Goal: Transaction & Acquisition: Purchase product/service

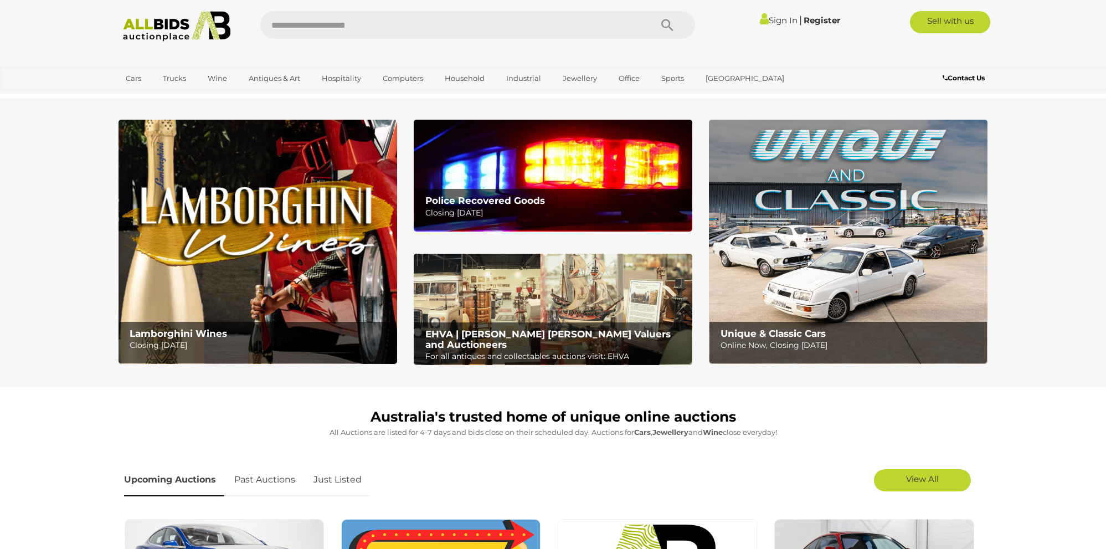
click at [506, 23] on input "text" at bounding box center [450, 25] width 380 height 28
type input "***"
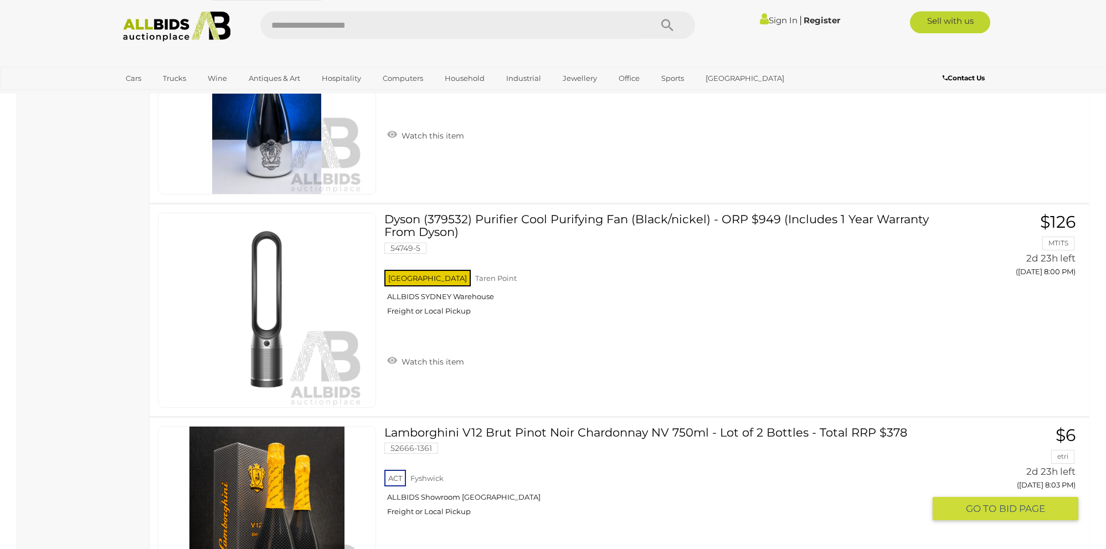
scroll to position [2486, 0]
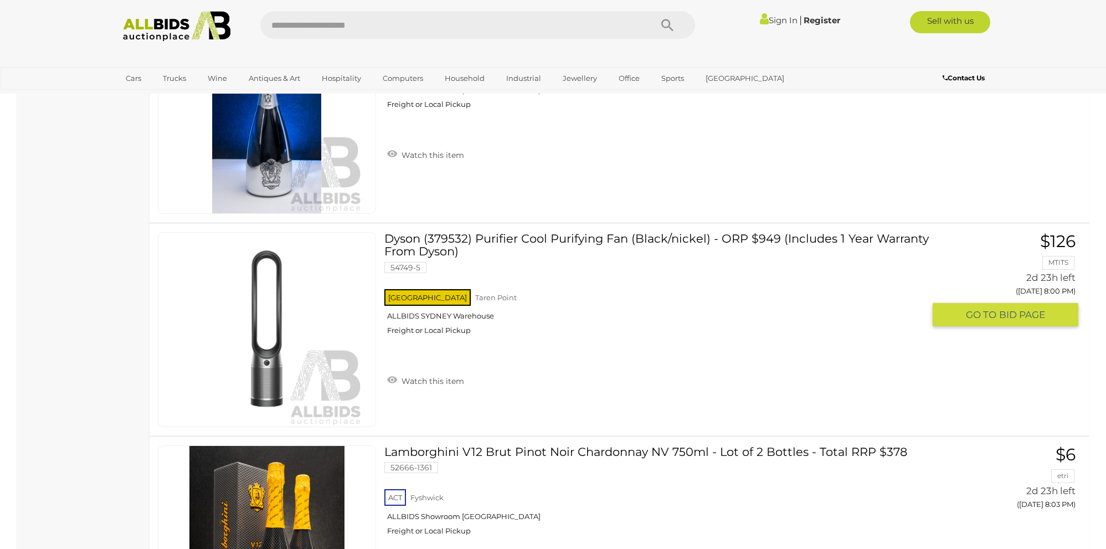
click at [291, 303] on link at bounding box center [267, 329] width 218 height 195
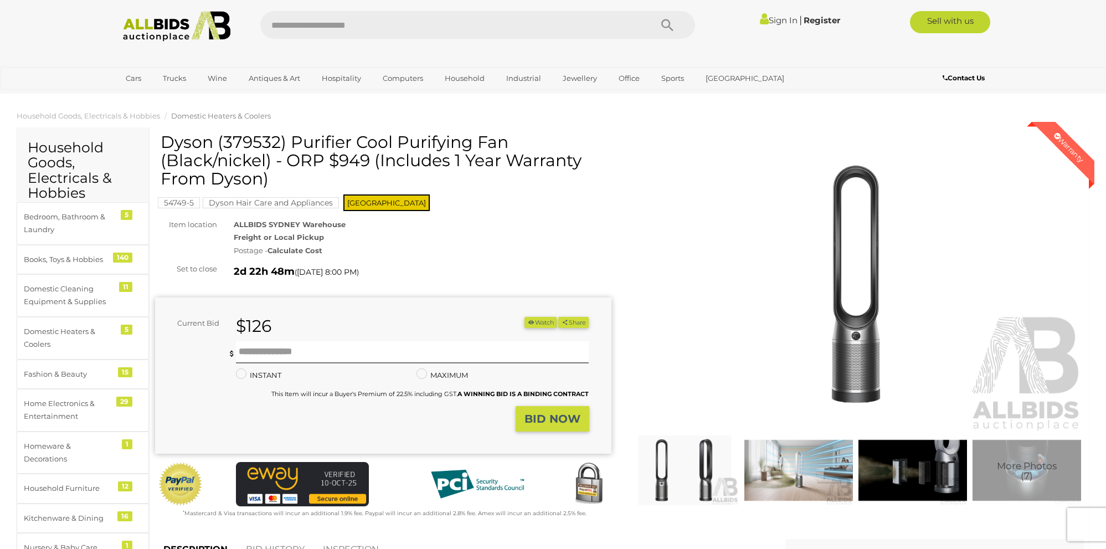
click at [859, 347] on img at bounding box center [856, 285] width 456 height 294
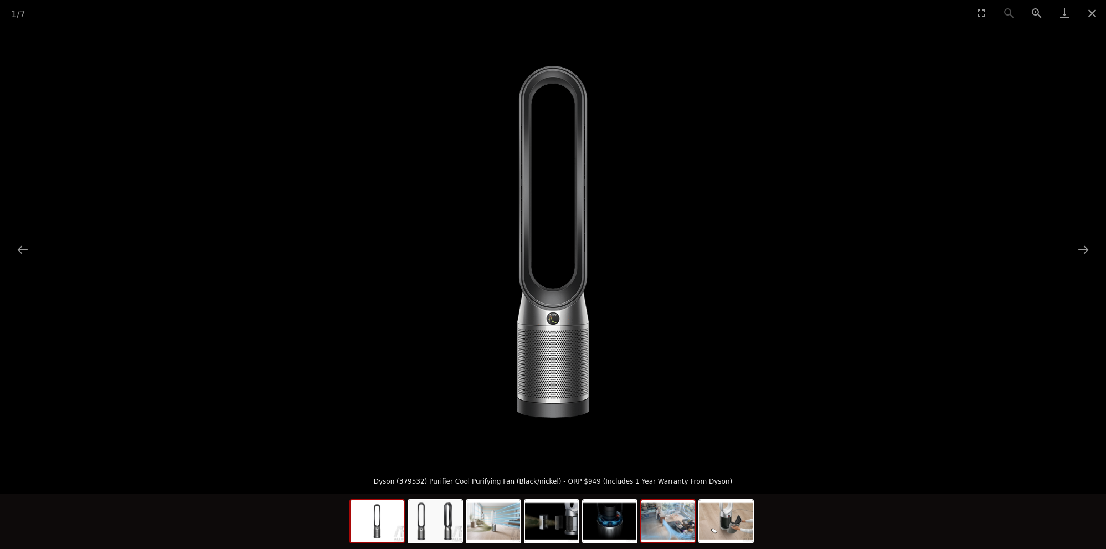
click at [671, 510] on img at bounding box center [667, 521] width 53 height 42
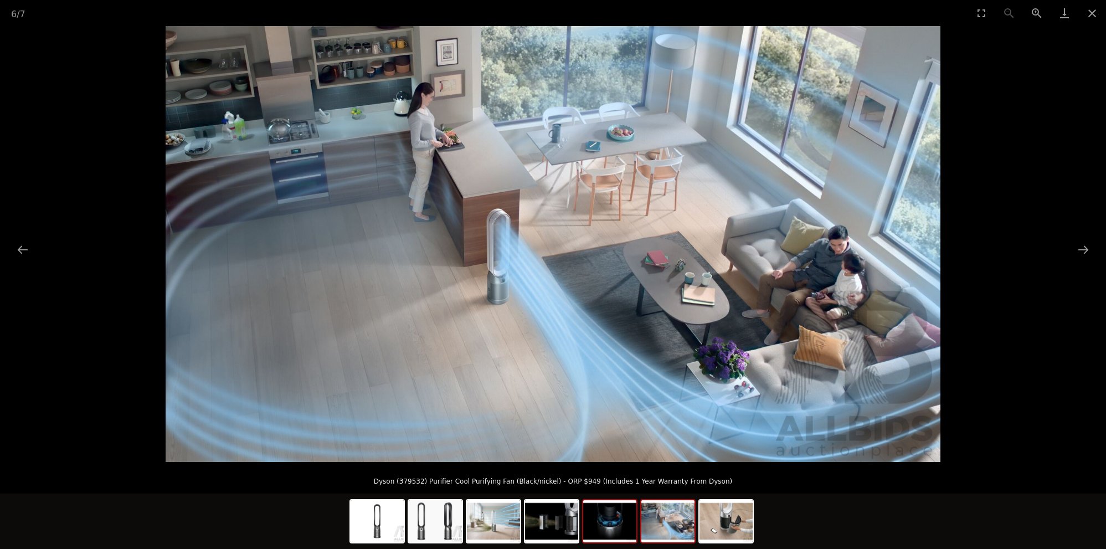
click at [602, 517] on img at bounding box center [609, 521] width 53 height 42
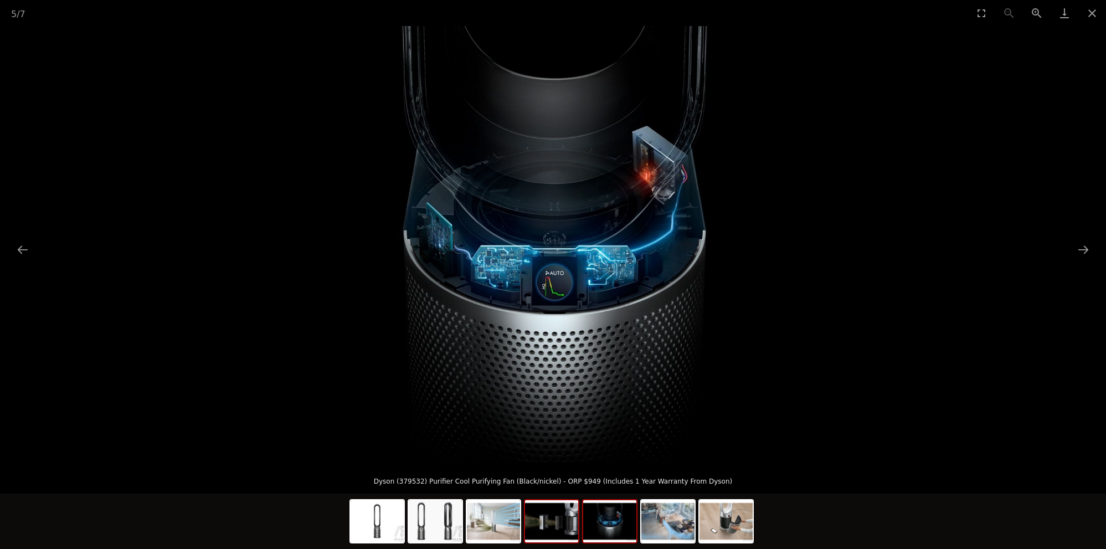
click at [546, 522] on img at bounding box center [551, 521] width 53 height 42
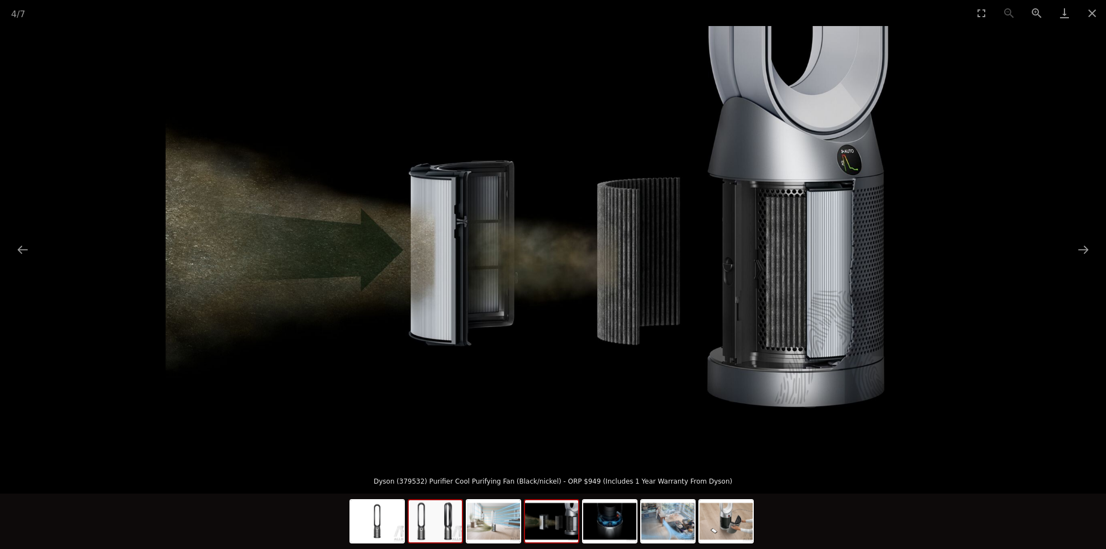
click at [460, 529] on img at bounding box center [435, 521] width 53 height 42
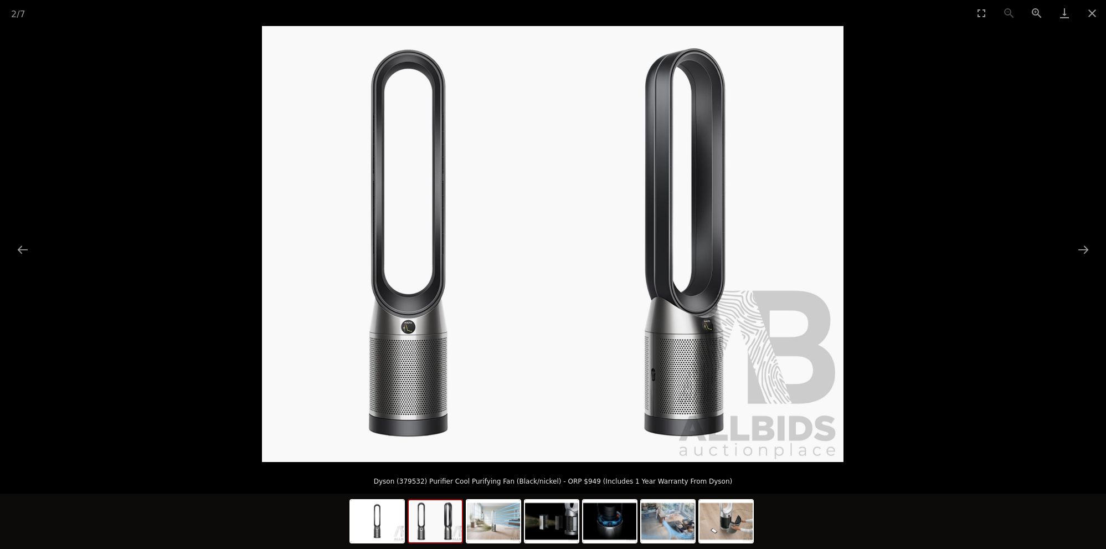
click at [425, 531] on img at bounding box center [435, 521] width 53 height 42
click at [1090, 15] on button "Close gallery" at bounding box center [1092, 13] width 28 height 26
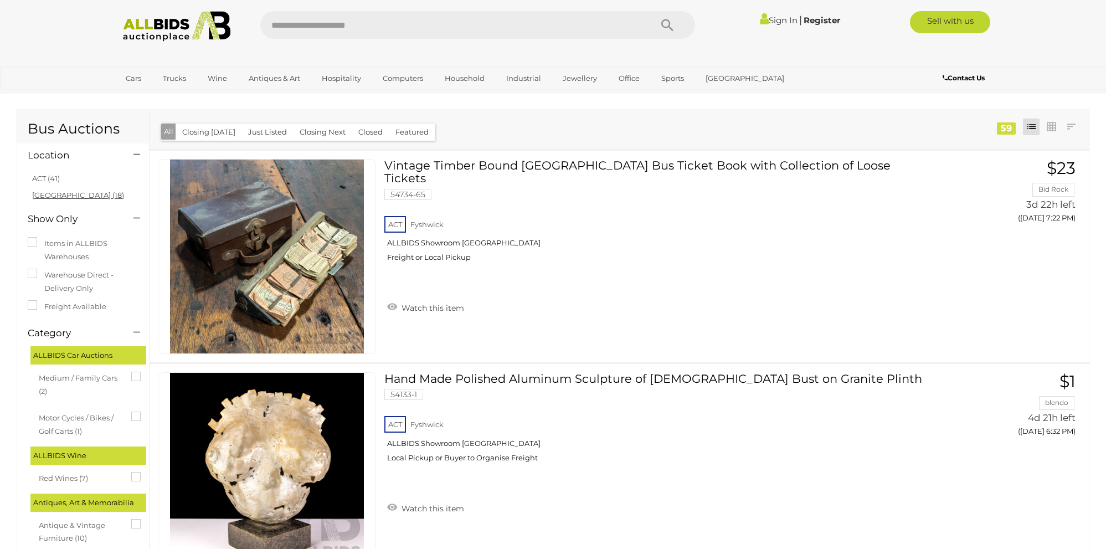
click at [51, 193] on link "NSW (18)" at bounding box center [78, 195] width 92 height 9
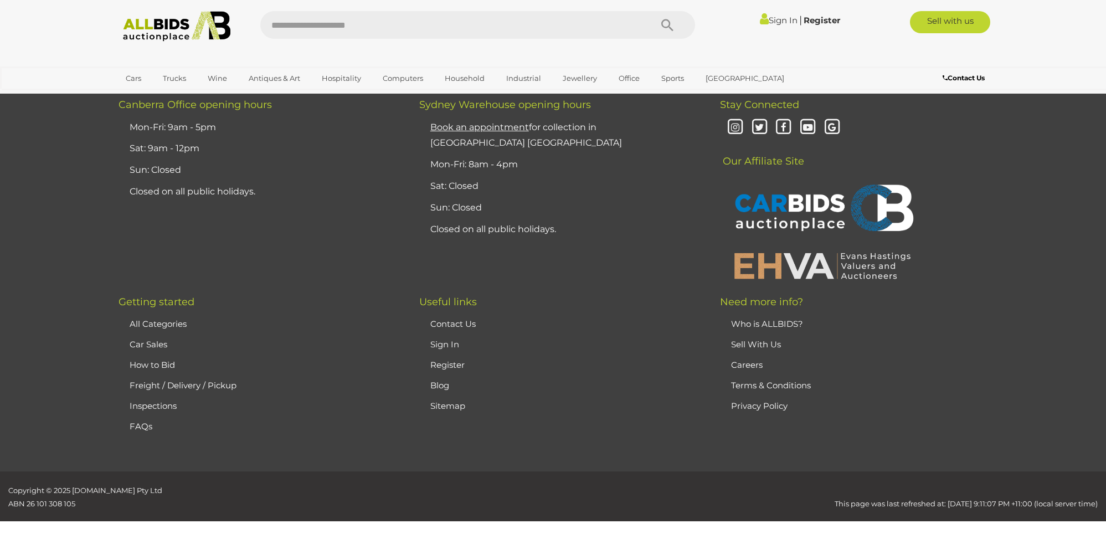
scroll to position [10545, 0]
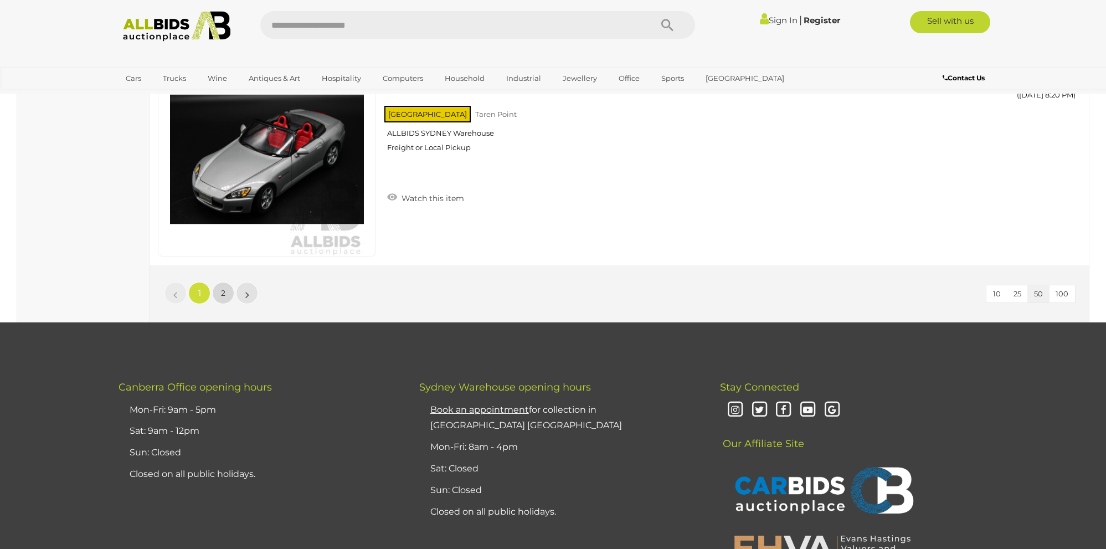
click at [218, 297] on link "2" at bounding box center [223, 293] width 22 height 22
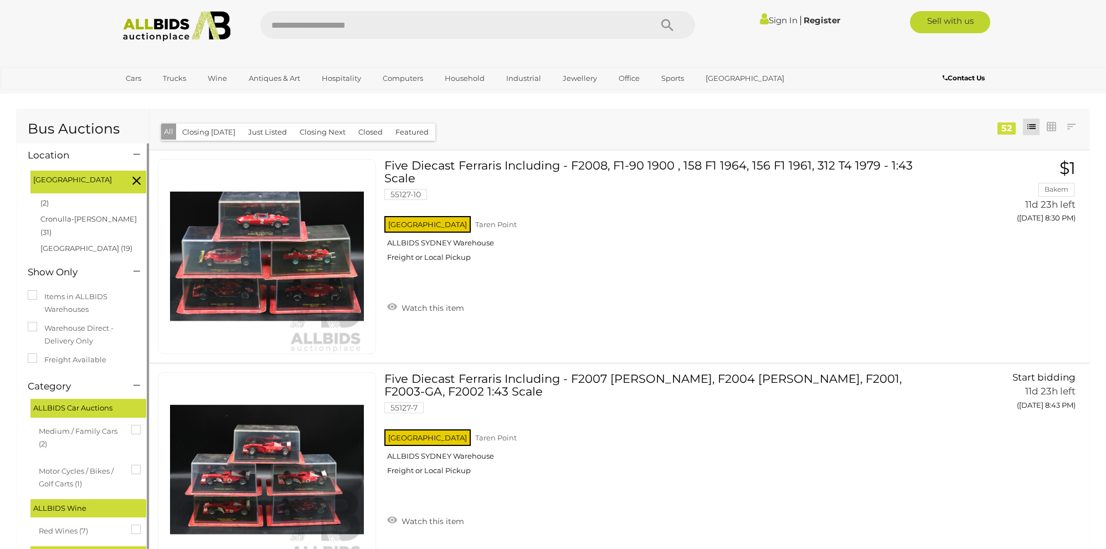
click at [167, 127] on button "All" at bounding box center [168, 132] width 15 height 16
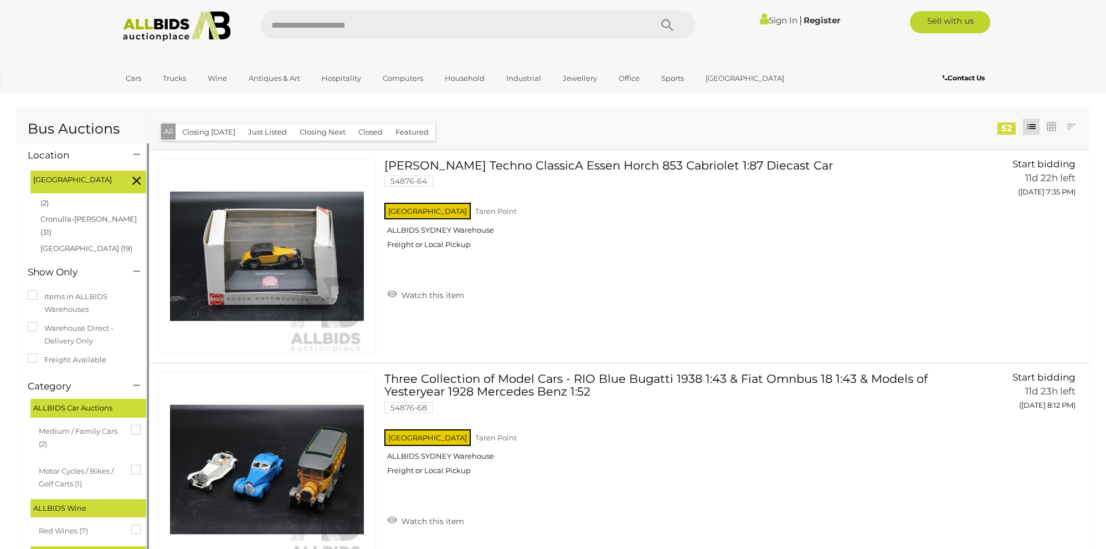
click at [136, 182] on icon at bounding box center [136, 180] width 8 height 14
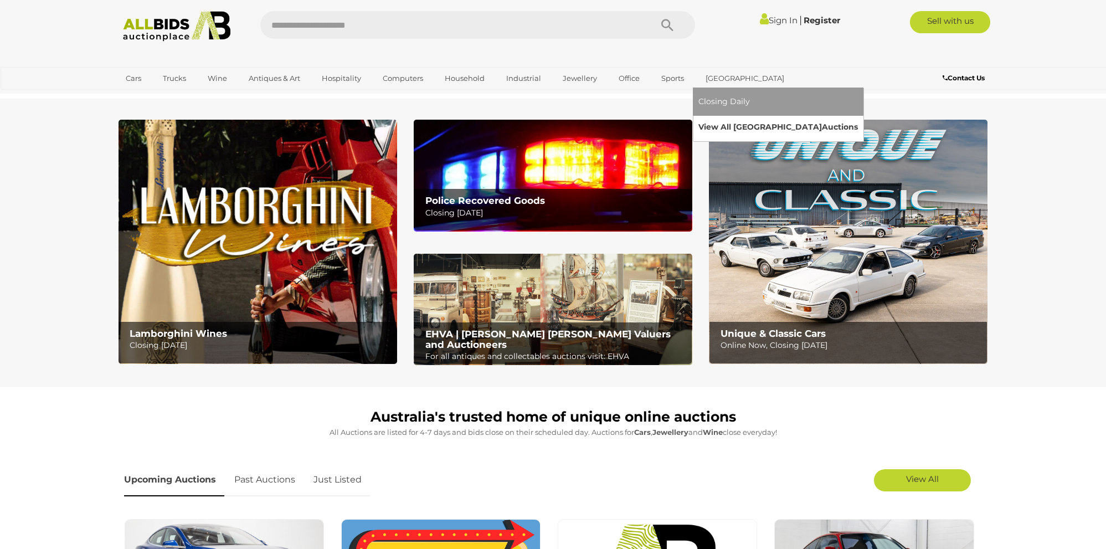
click at [759, 128] on link "View All Sydney Auctions" at bounding box center [777, 127] width 159 height 17
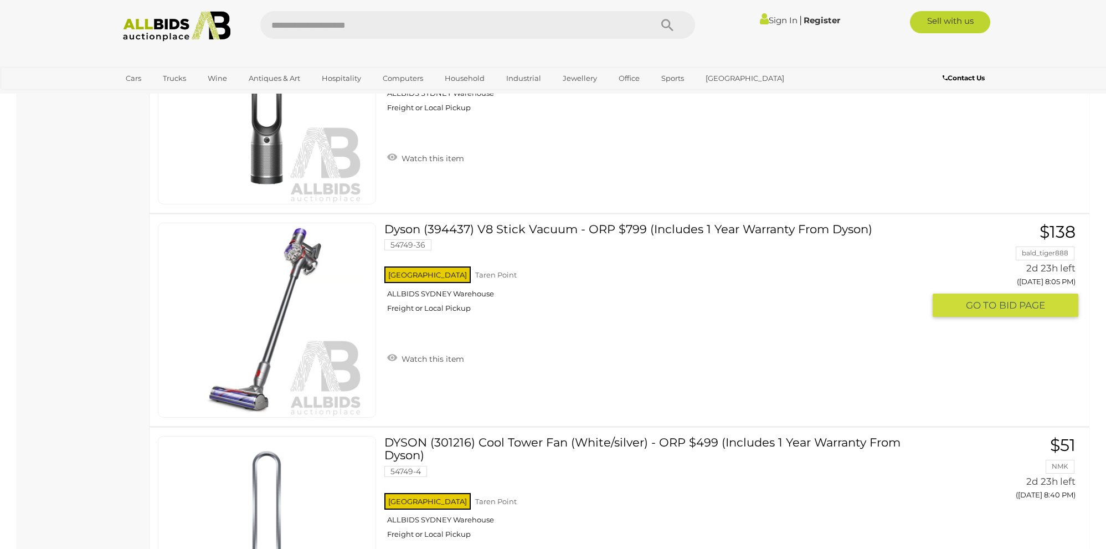
scroll to position [10181, 0]
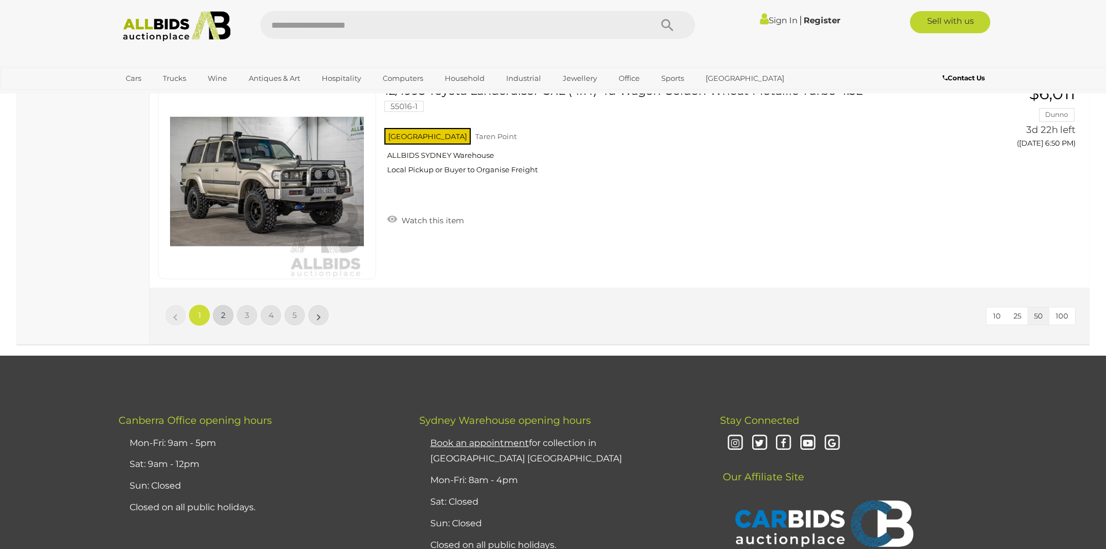
click at [228, 314] on link "2" at bounding box center [223, 315] width 22 height 22
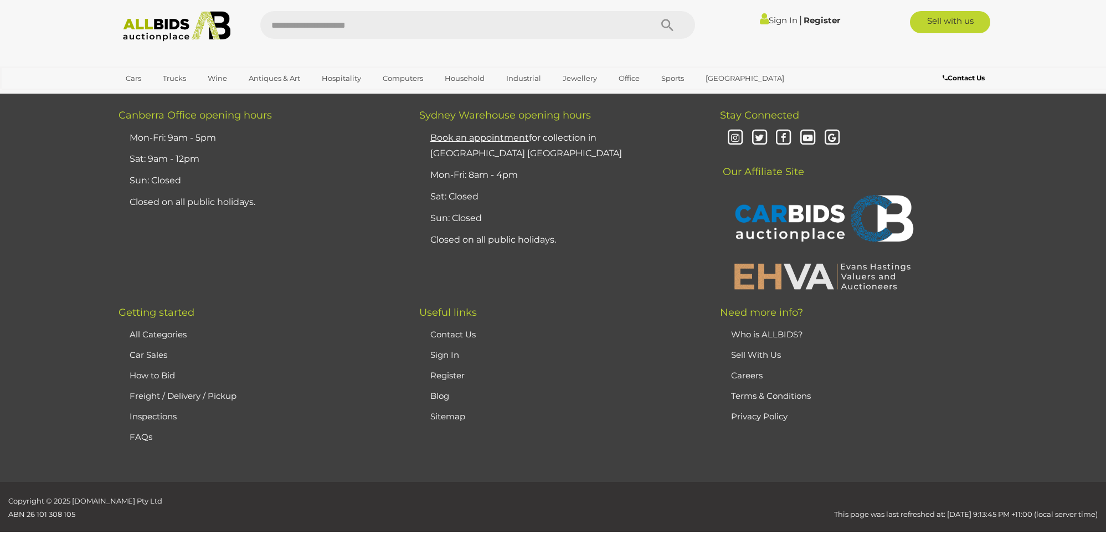
scroll to position [10599, 0]
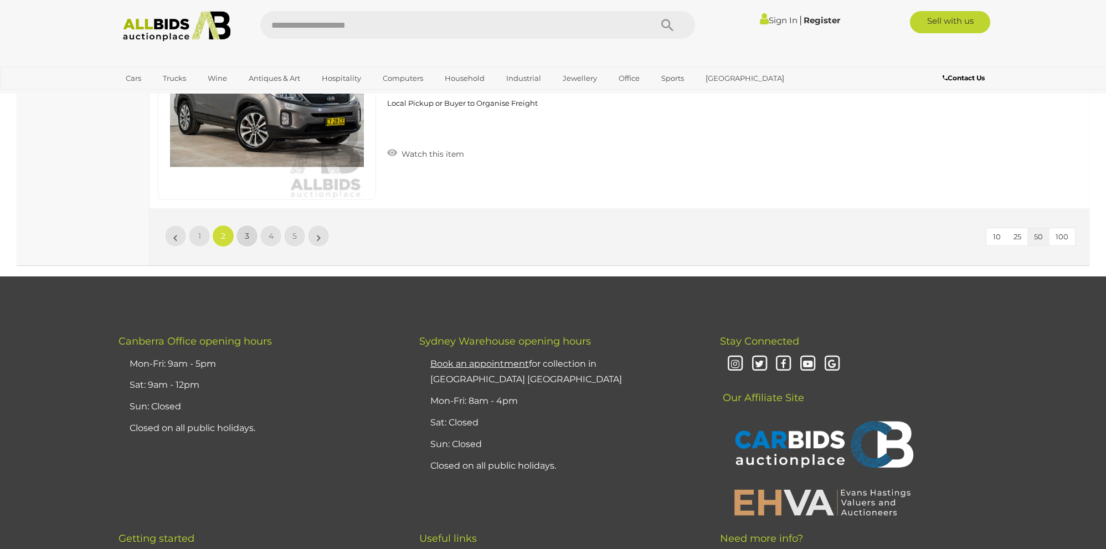
click at [248, 235] on span "3" at bounding box center [247, 236] width 4 height 10
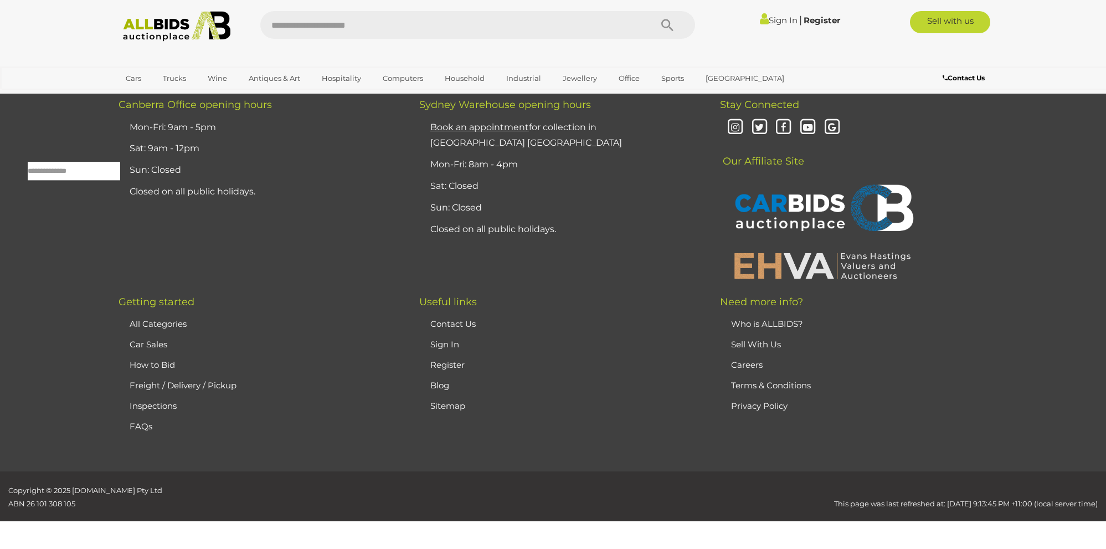
scroll to position [35, 0]
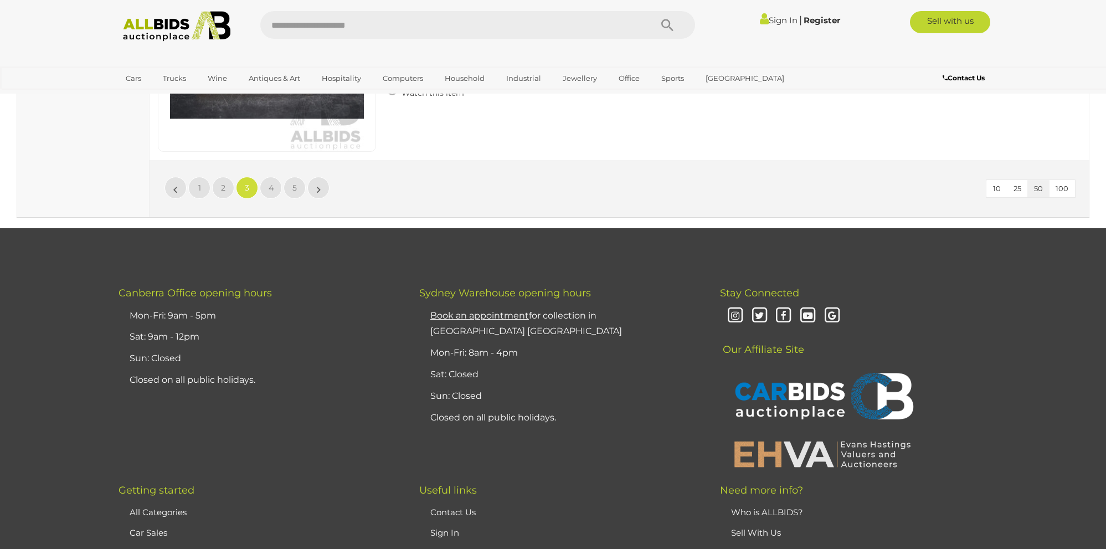
scroll to position [10655, 0]
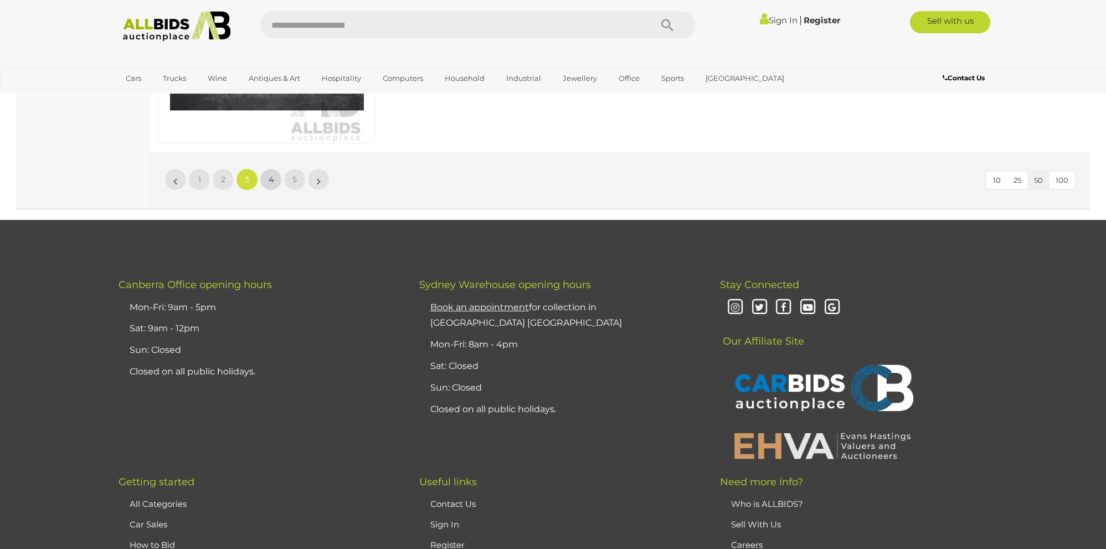
click at [277, 182] on link "4" at bounding box center [271, 179] width 22 height 22
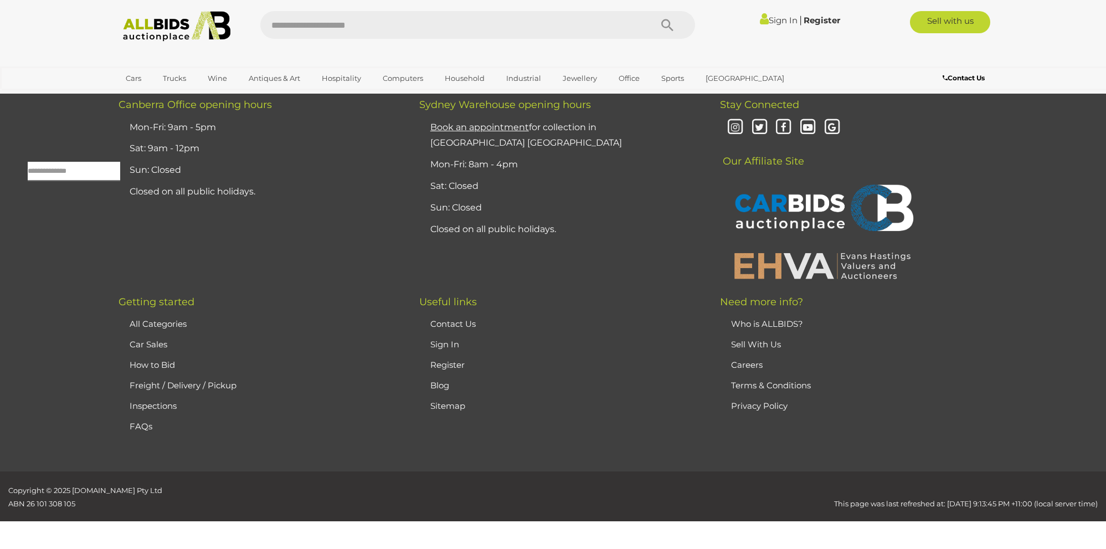
scroll to position [35, 0]
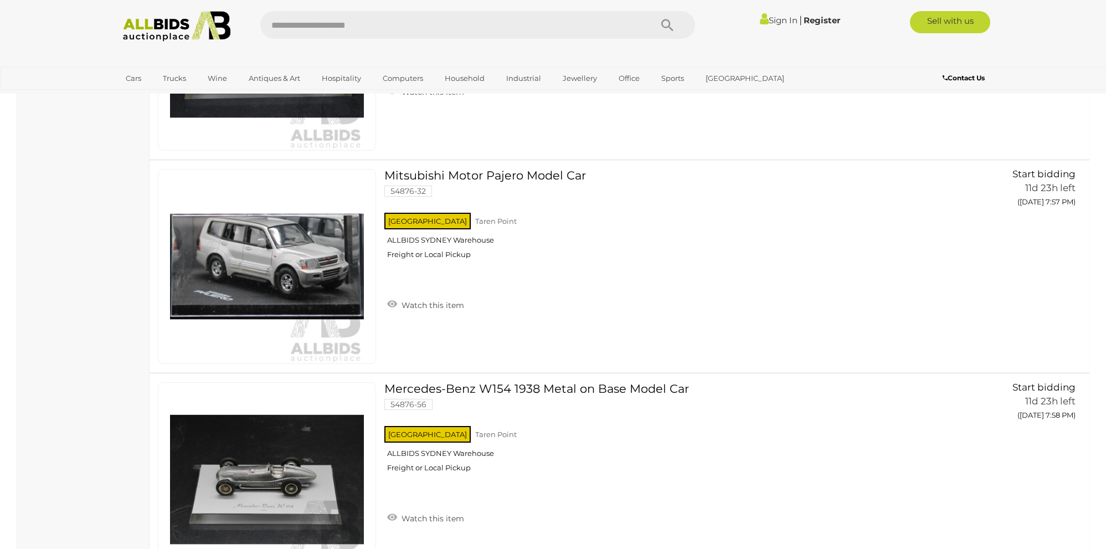
scroll to position [7661, 0]
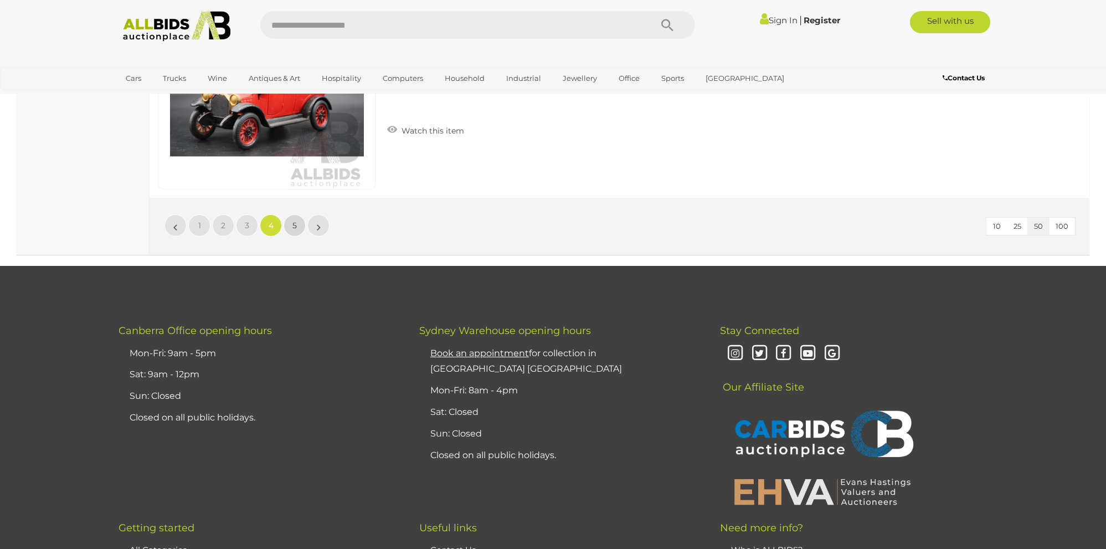
click at [299, 219] on link "5" at bounding box center [295, 225] width 22 height 22
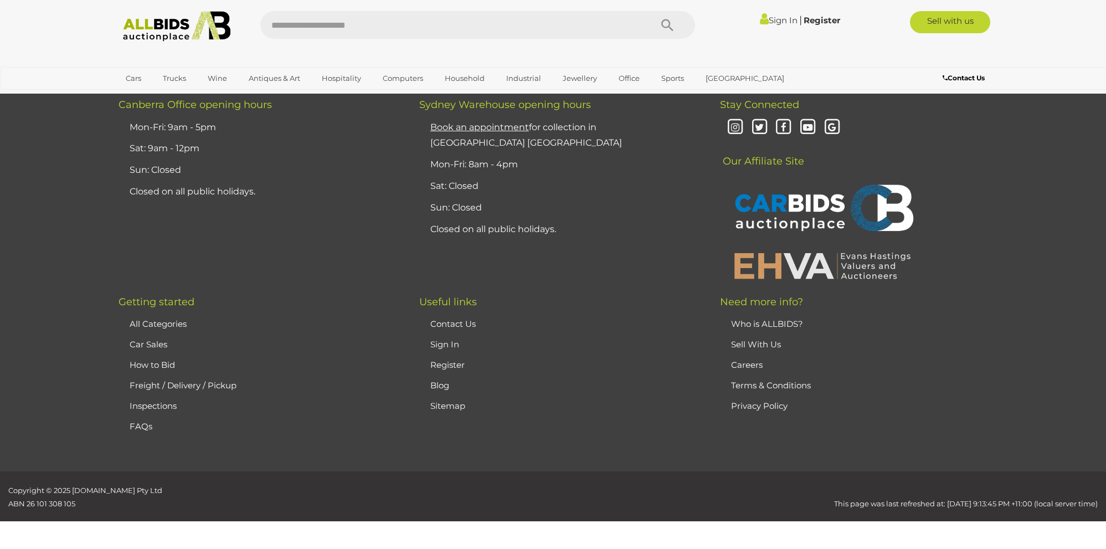
scroll to position [9913, 0]
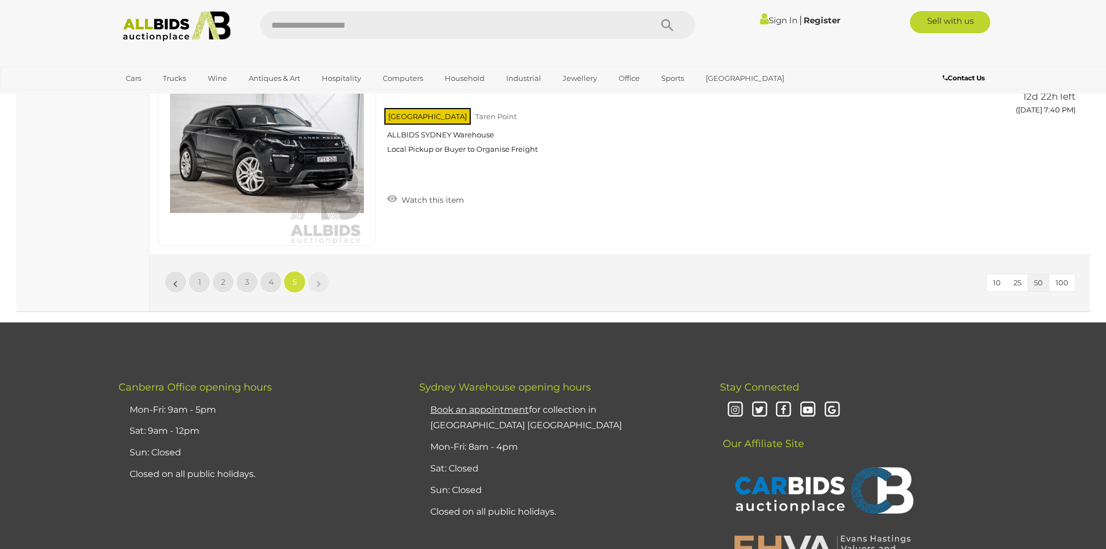
click at [322, 276] on link "»" at bounding box center [318, 282] width 22 height 22
click at [200, 284] on span "1" at bounding box center [199, 282] width 3 height 10
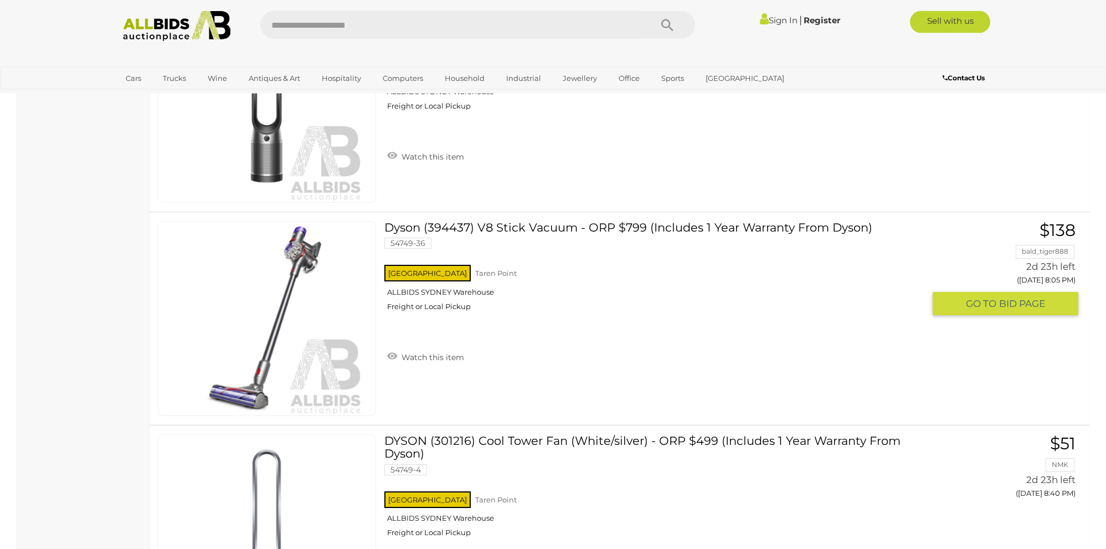
scroll to position [9942, 0]
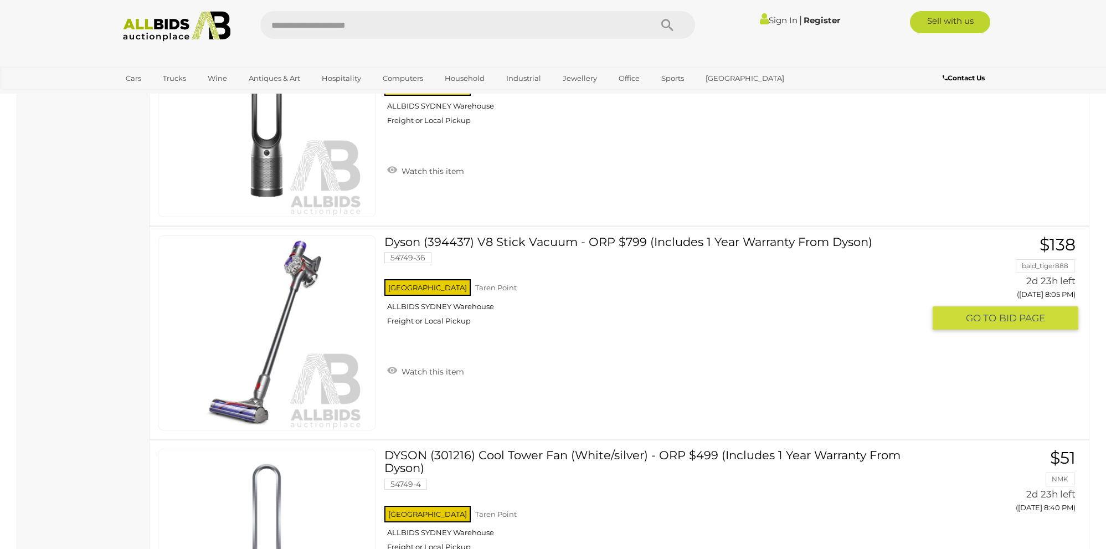
click at [482, 242] on link "Dyson (394437) V8 Stick Vacuum - ORP $799 (Includes 1 Year Warranty From Dyson)…" at bounding box center [659, 284] width 532 height 99
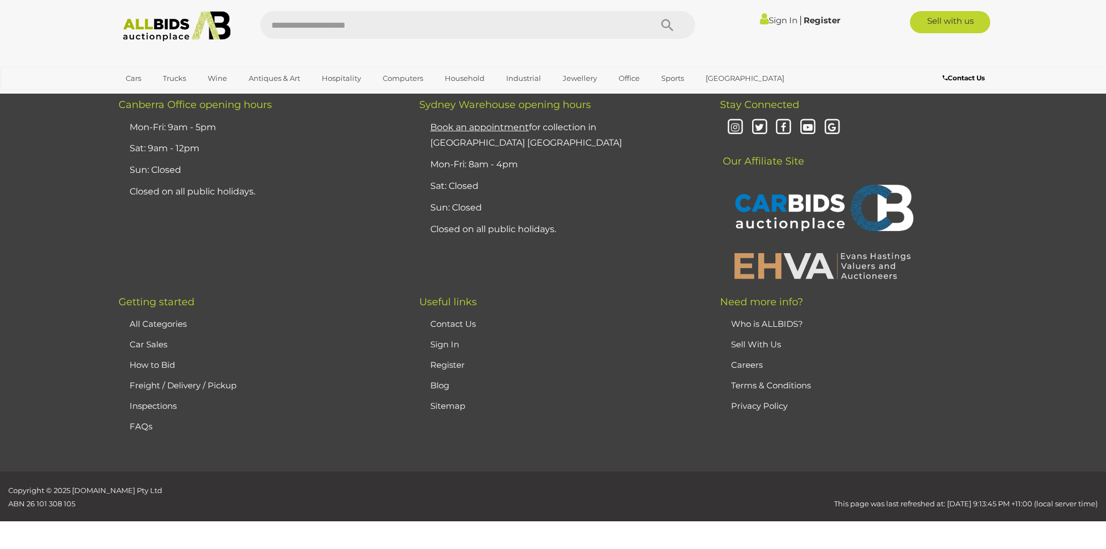
scroll to position [10383, 0]
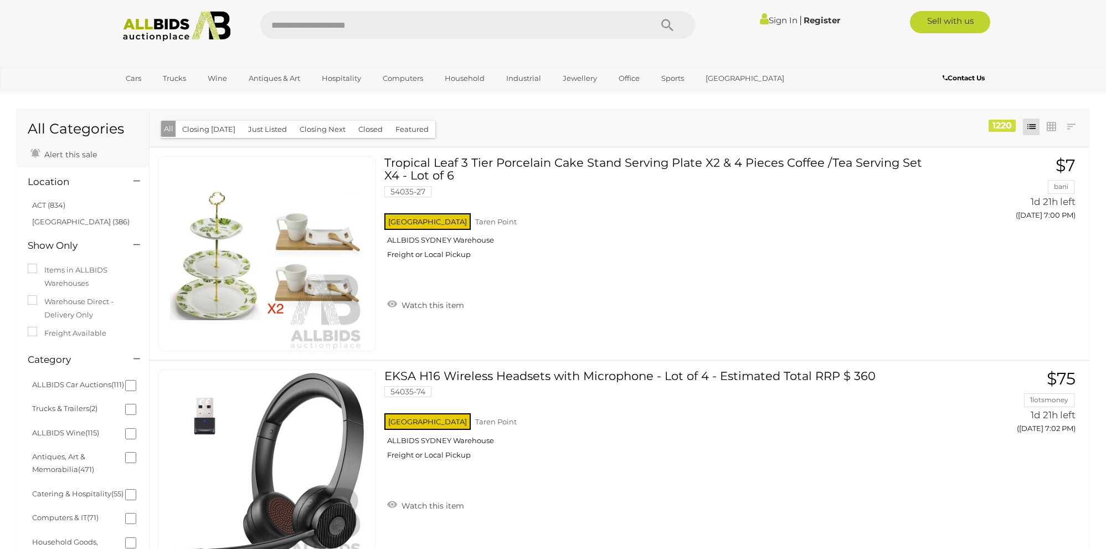
scroll to position [10383, 0]
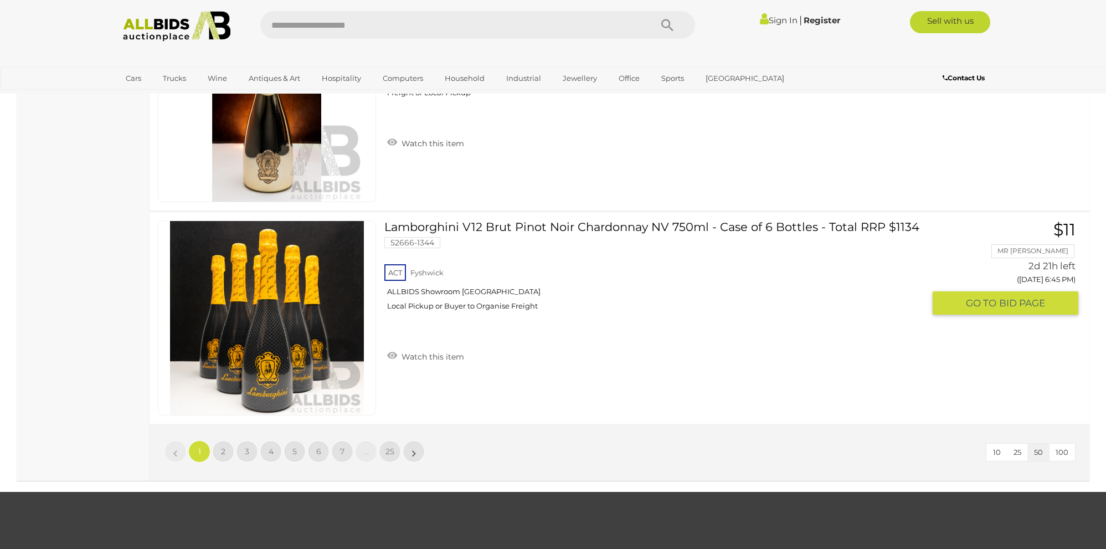
click at [672, 313] on div "ACT [GEOGRAPHIC_DATA] ALLBIDS Showroom [GEOGRAPHIC_DATA] Local Pickup or Buyer …" at bounding box center [654, 290] width 540 height 57
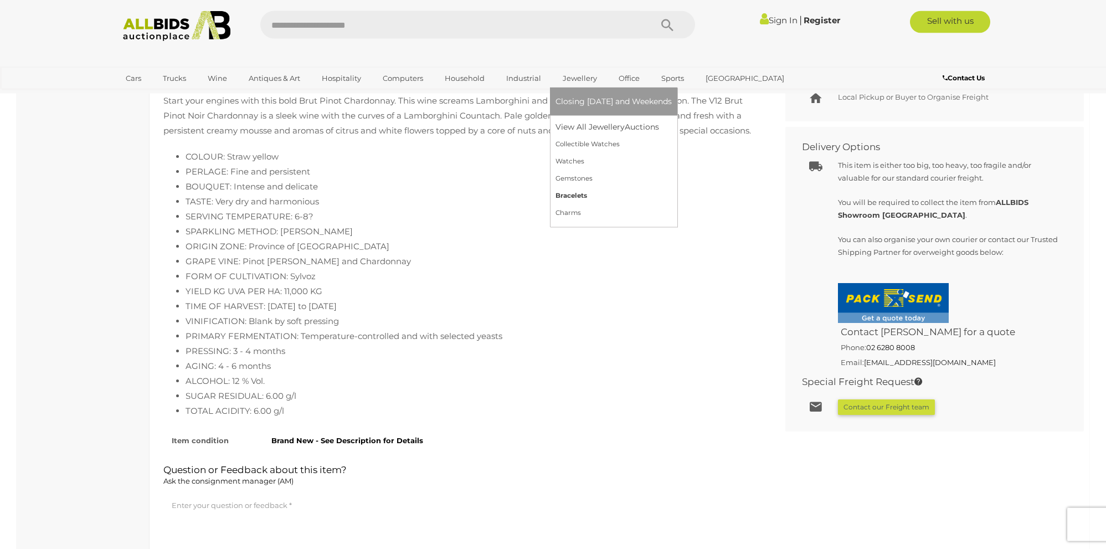
scroll to position [565, 0]
